Goal: Learn about a topic

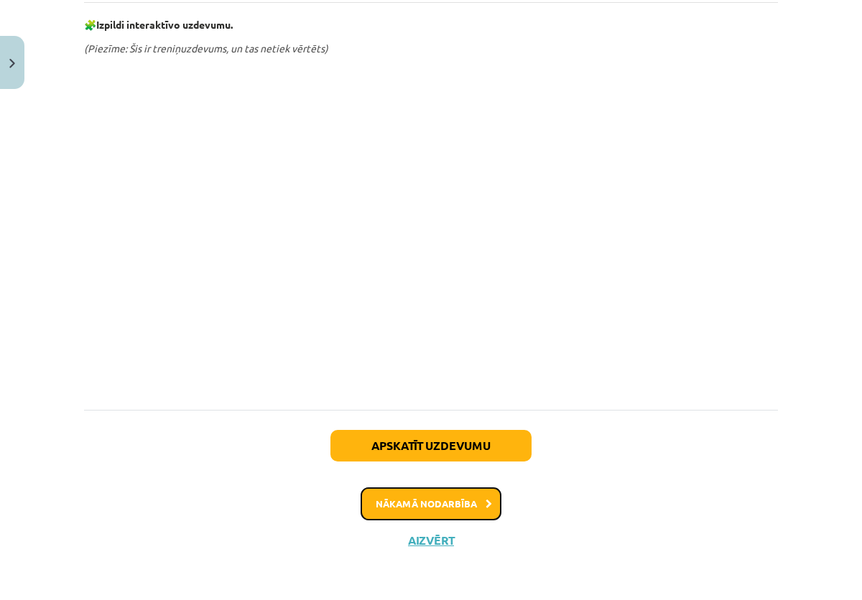
click at [415, 505] on button "Nākamā nodarbība" at bounding box center [431, 504] width 141 height 33
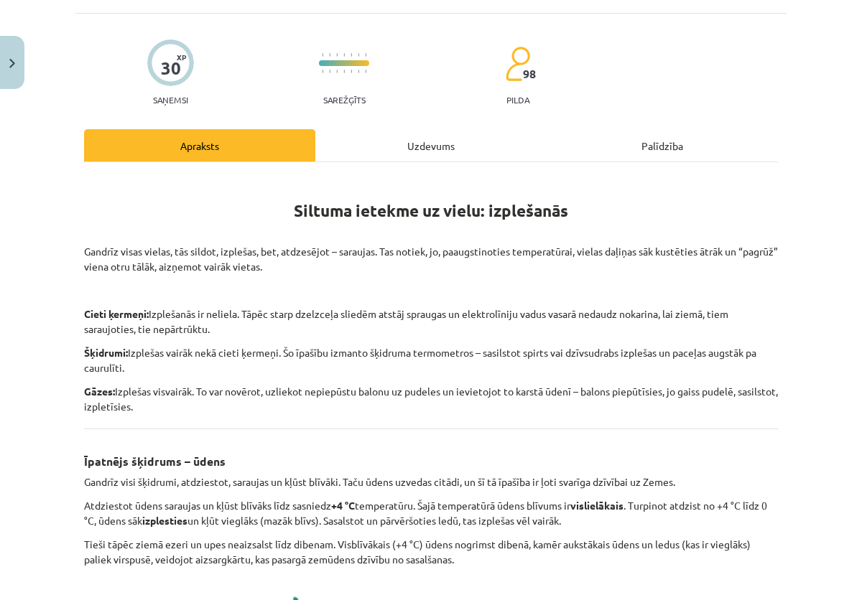
scroll to position [36, 0]
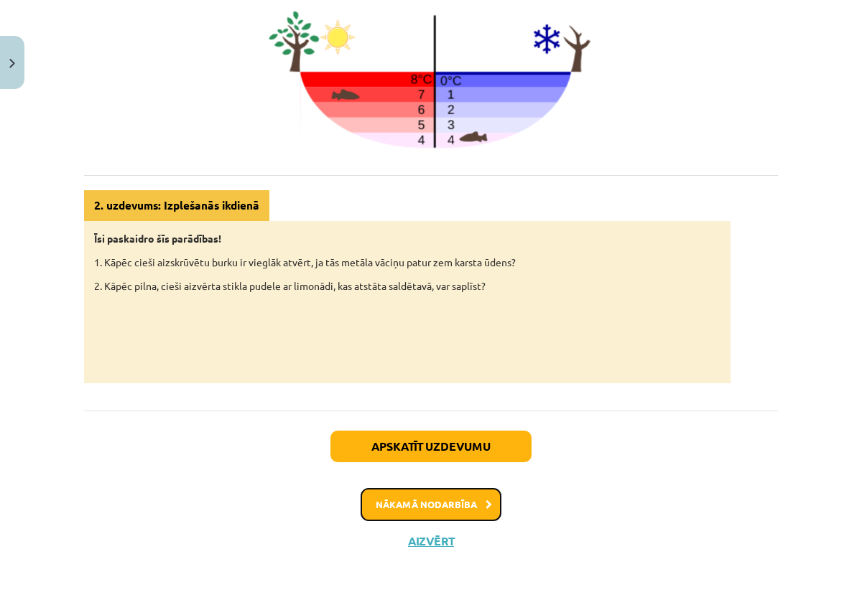
click at [411, 513] on button "Nākamā nodarbība" at bounding box center [431, 504] width 141 height 33
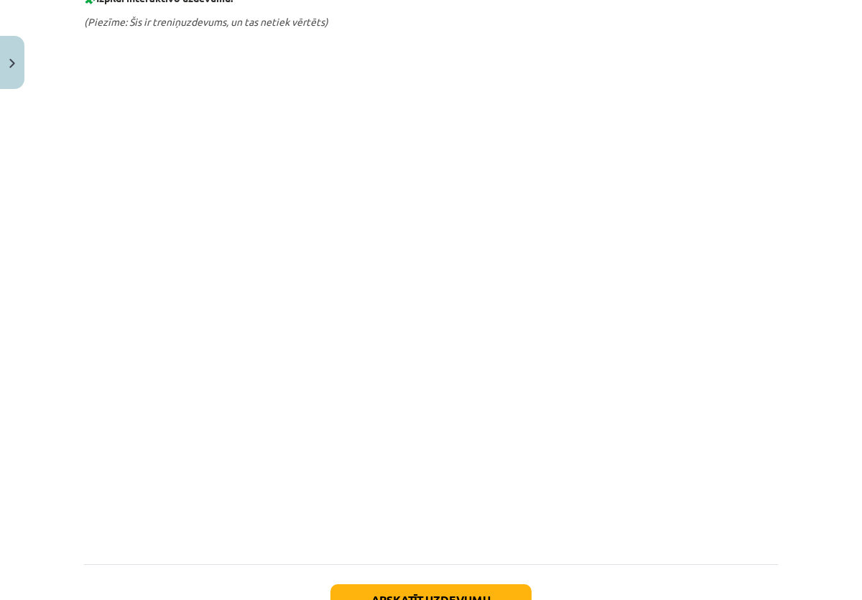
scroll to position [745, 0]
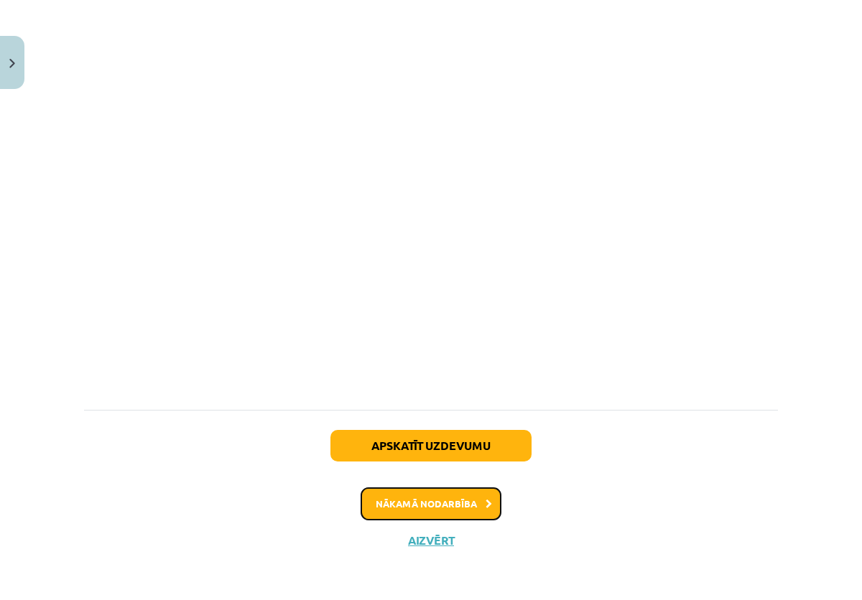
click at [427, 502] on button "Nākamā nodarbība" at bounding box center [431, 504] width 141 height 33
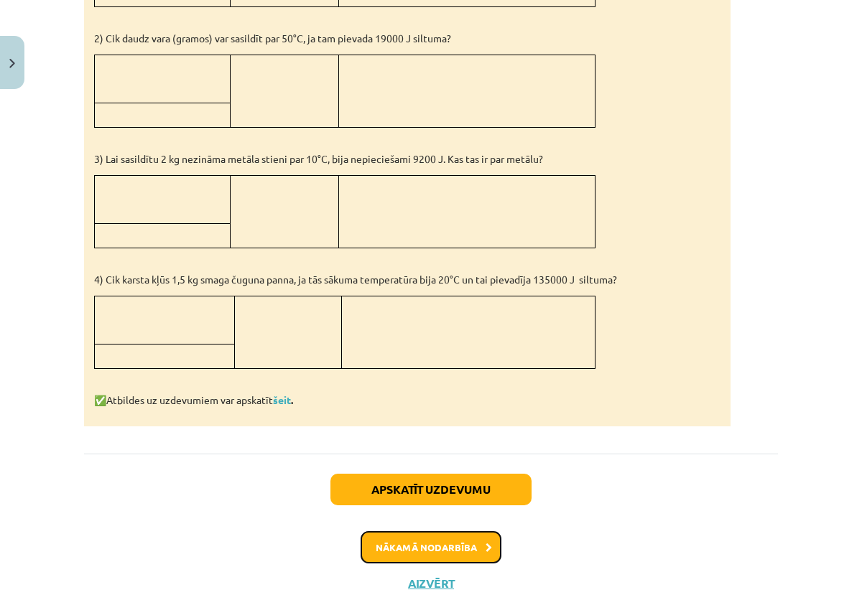
scroll to position [1357, 0]
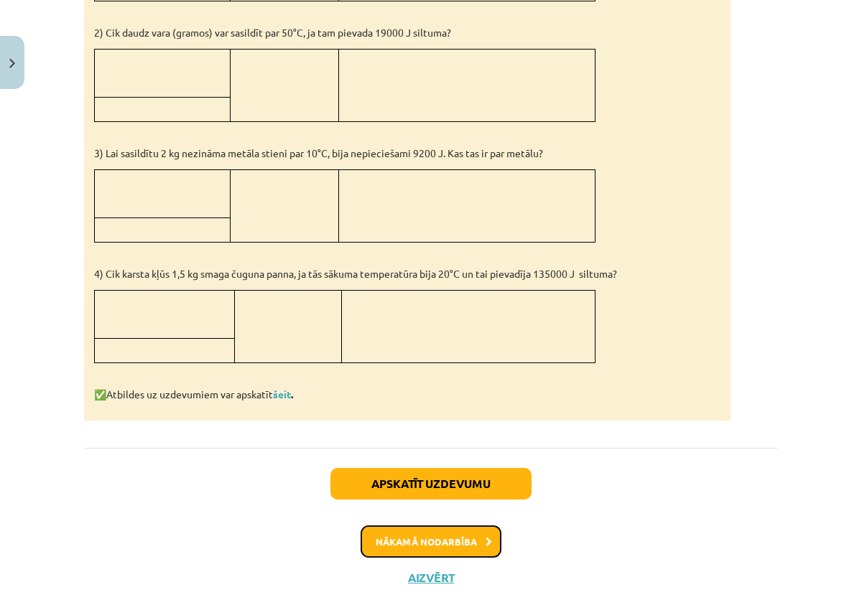
click at [399, 531] on button "Nākamā nodarbība" at bounding box center [431, 542] width 141 height 33
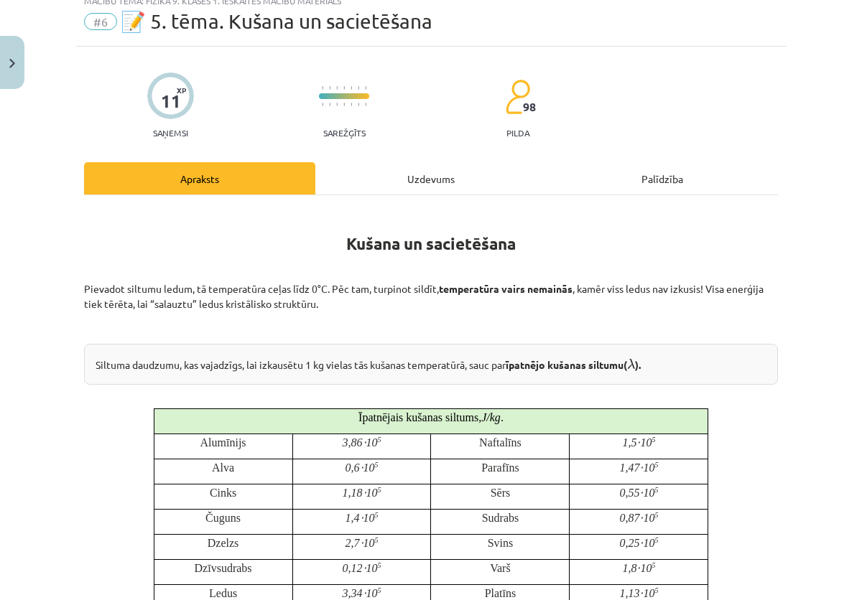
scroll to position [36, 0]
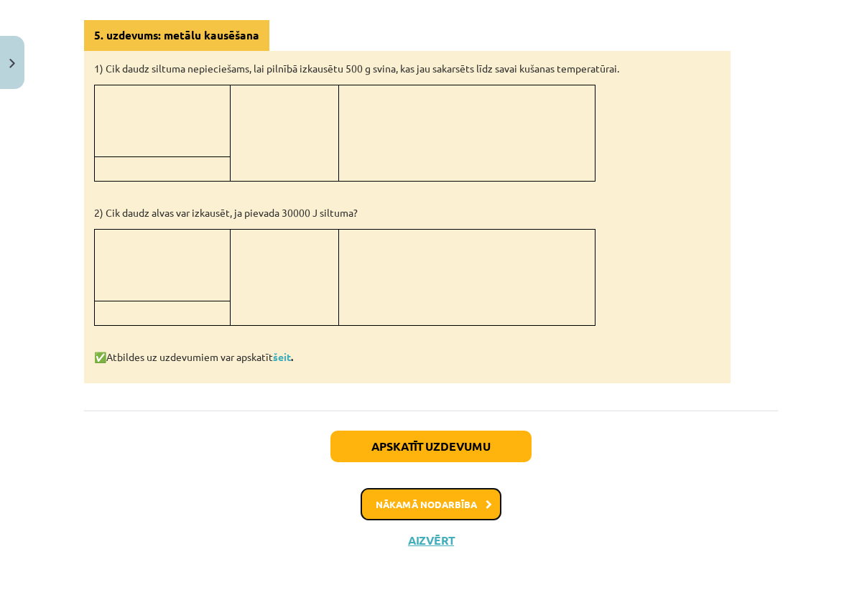
click at [380, 493] on button "Nākamā nodarbība" at bounding box center [431, 504] width 141 height 33
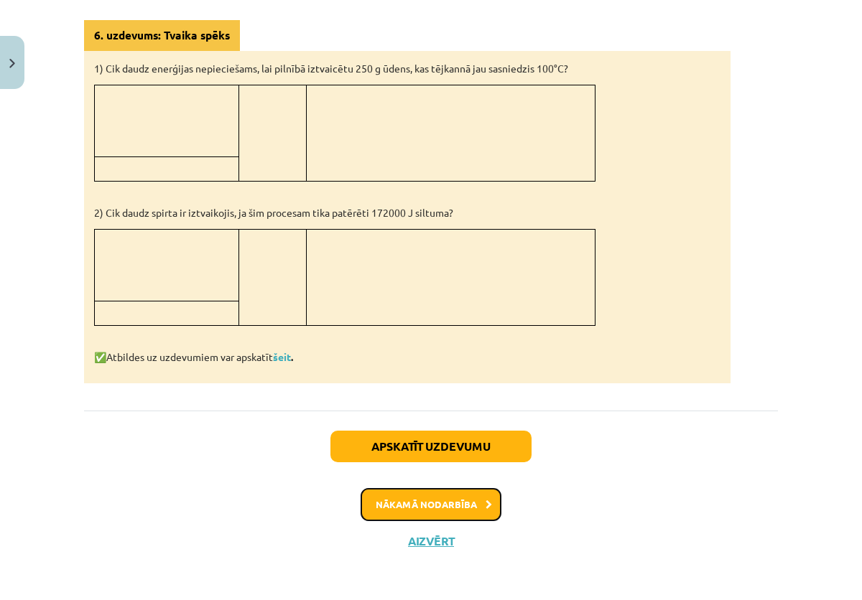
click at [411, 510] on button "Nākamā nodarbība" at bounding box center [431, 504] width 141 height 33
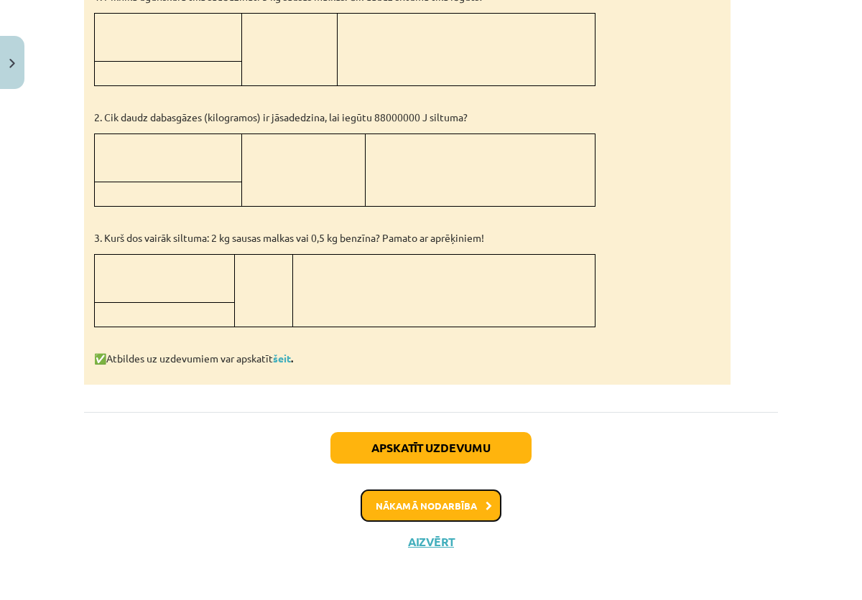
click at [406, 503] on button "Nākamā nodarbība" at bounding box center [431, 506] width 141 height 33
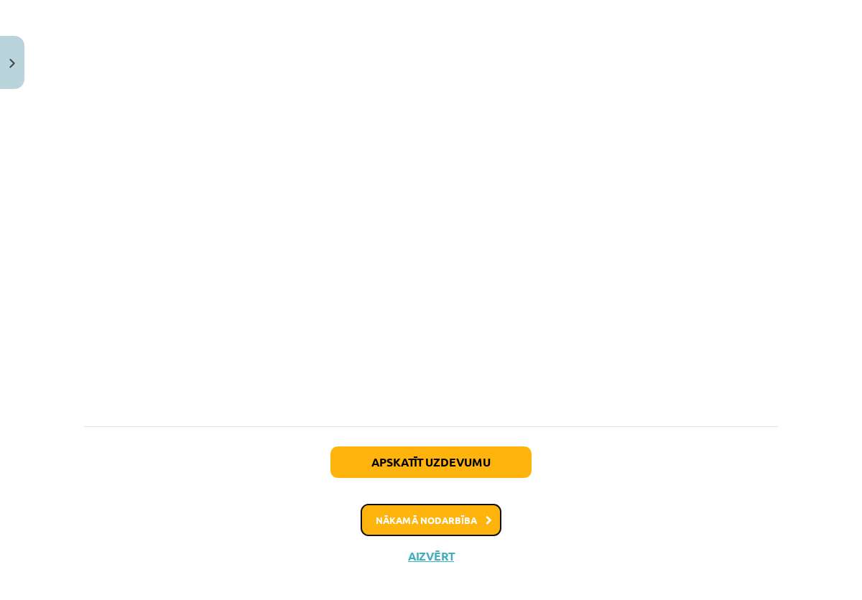
click at [411, 513] on button "Nākamā nodarbība" at bounding box center [431, 520] width 141 height 33
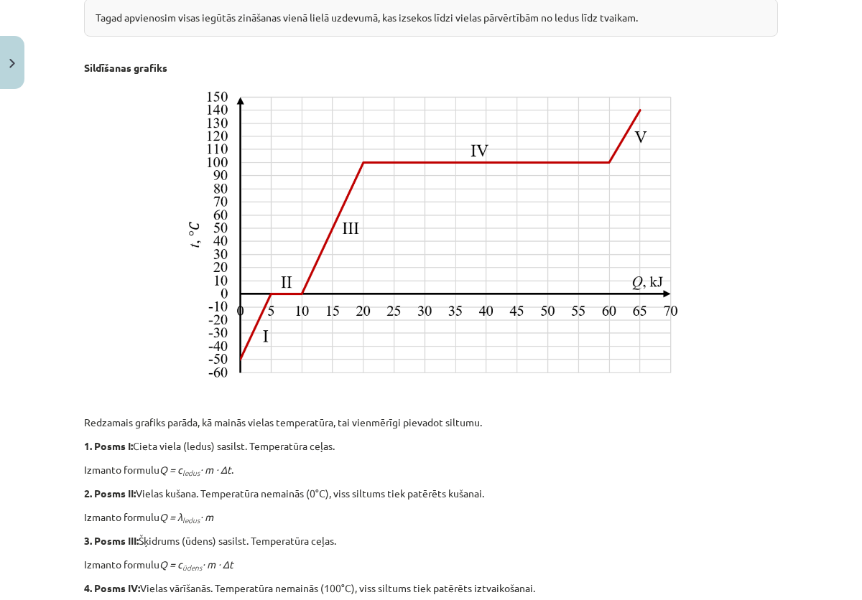
scroll to position [0, 0]
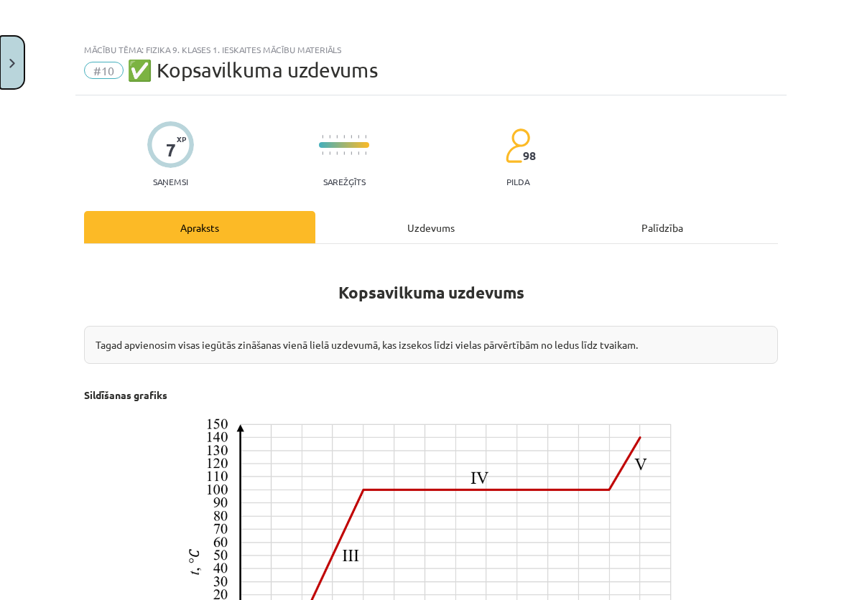
click at [19, 55] on button "Close" at bounding box center [12, 62] width 24 height 53
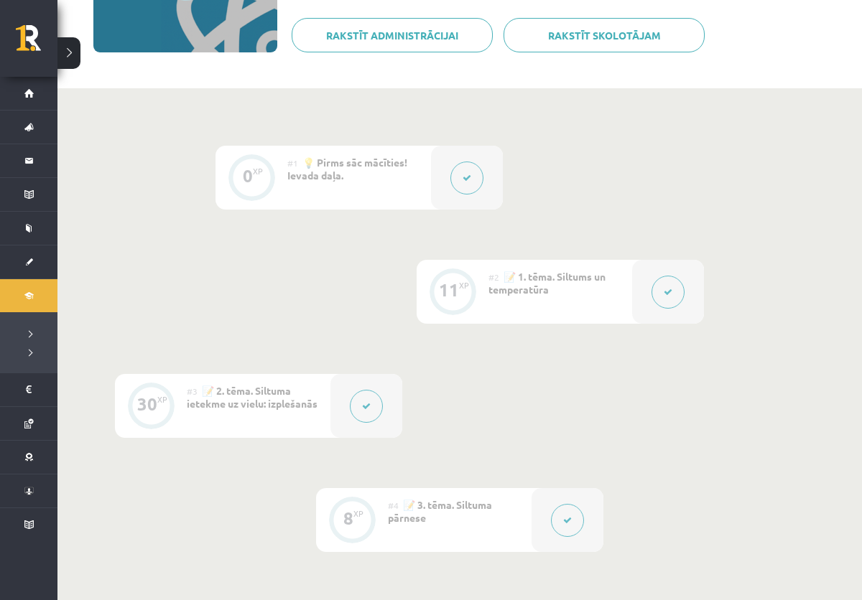
click at [519, 521] on div "#4 📝 3. tēma. Siltuma pārnese" at bounding box center [460, 520] width 144 height 64
click at [566, 511] on button at bounding box center [567, 520] width 33 height 33
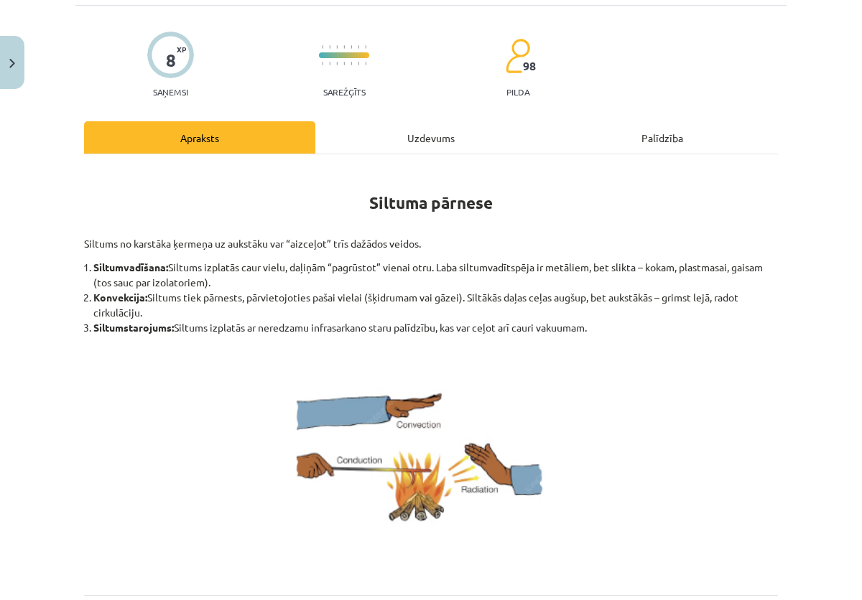
scroll to position [97, 0]
